Goal: Transaction & Acquisition: Purchase product/service

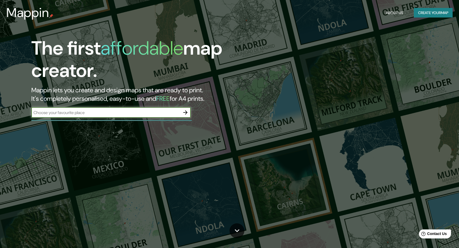
click at [429, 13] on button "Create your map" at bounding box center [433, 13] width 39 height 10
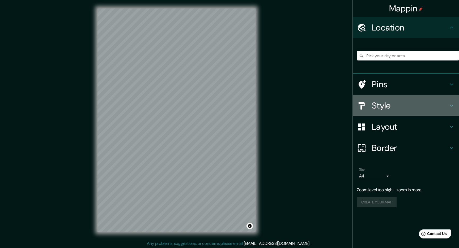
click at [392, 107] on h4 "Style" at bounding box center [410, 105] width 77 height 11
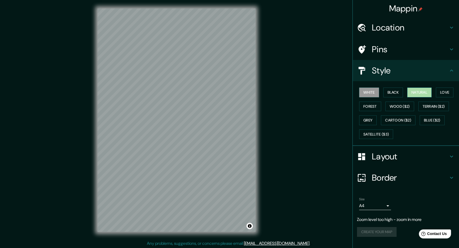
click at [416, 92] on button "Natural" at bounding box center [419, 93] width 24 height 10
click at [447, 93] on button "Love" at bounding box center [445, 93] width 18 height 10
click at [421, 91] on button "Natural" at bounding box center [419, 93] width 24 height 10
click at [372, 105] on button "Forest" at bounding box center [370, 107] width 22 height 10
click at [417, 94] on button "Natural" at bounding box center [419, 93] width 24 height 10
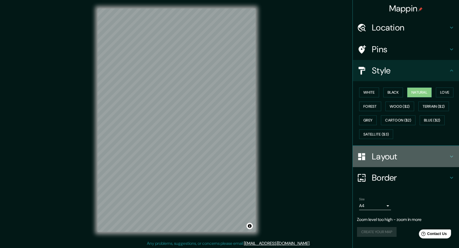
click at [409, 157] on h4 "Layout" at bounding box center [410, 156] width 77 height 11
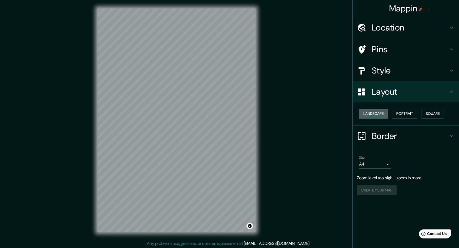
click at [379, 114] on button "Landscape" at bounding box center [373, 114] width 29 height 10
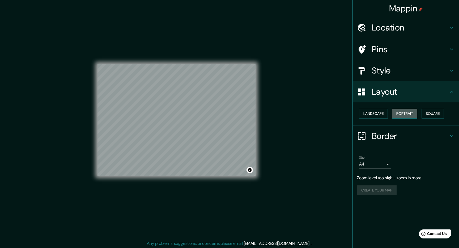
click at [411, 115] on button "Portrait" at bounding box center [404, 114] width 25 height 10
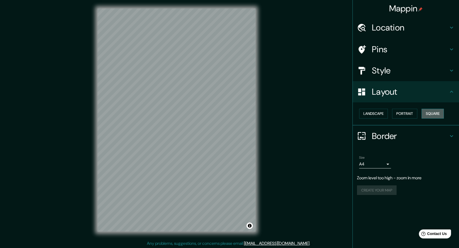
click at [436, 114] on button "Square" at bounding box center [433, 114] width 22 height 10
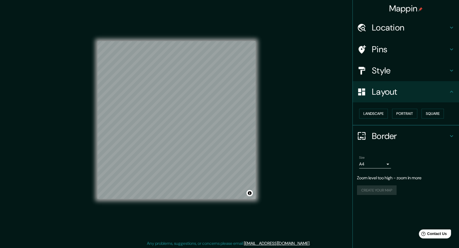
click at [383, 136] on h4 "Border" at bounding box center [410, 136] width 77 height 11
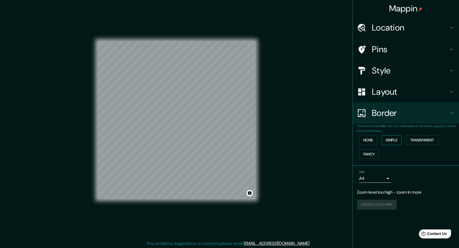
click at [390, 140] on button "Simple" at bounding box center [391, 140] width 20 height 10
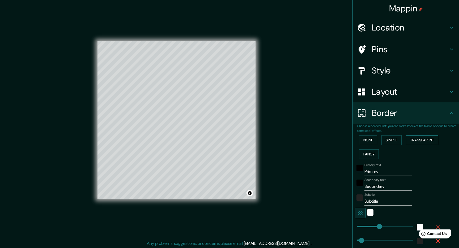
click at [422, 139] on button "Transparent" at bounding box center [422, 140] width 32 height 10
click at [368, 141] on button "None" at bounding box center [368, 140] width 18 height 10
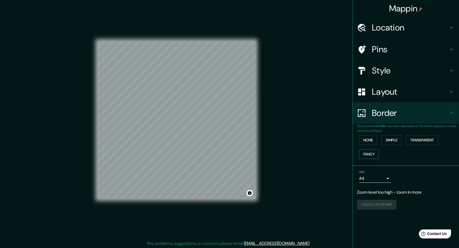
click at [370, 155] on button "Fancy" at bounding box center [369, 155] width 20 height 10
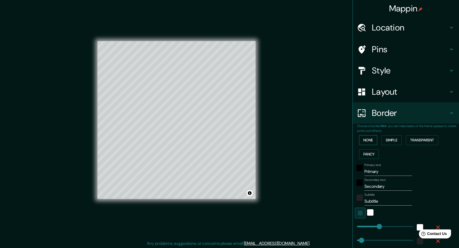
click at [368, 140] on button "None" at bounding box center [368, 140] width 18 height 10
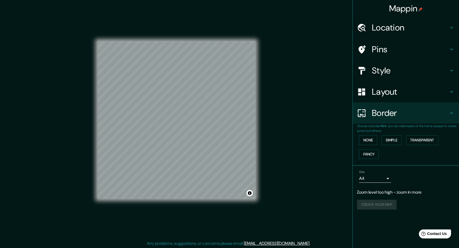
click at [388, 178] on body "Mappin Location Pins Style Layout Border Choose a border. Hint : you can make l…" at bounding box center [229, 124] width 459 height 248
click at [374, 199] on li "A3" at bounding box center [375, 200] width 32 height 10
type input "a4"
click at [250, 193] on button "Toggle attribution" at bounding box center [250, 193] width 6 height 6
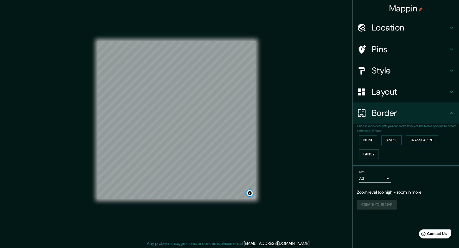
click at [249, 194] on button "Toggle attribution" at bounding box center [250, 193] width 6 height 6
click at [251, 193] on button "Toggle attribution" at bounding box center [250, 193] width 6 height 6
